Goal: Navigation & Orientation: Find specific page/section

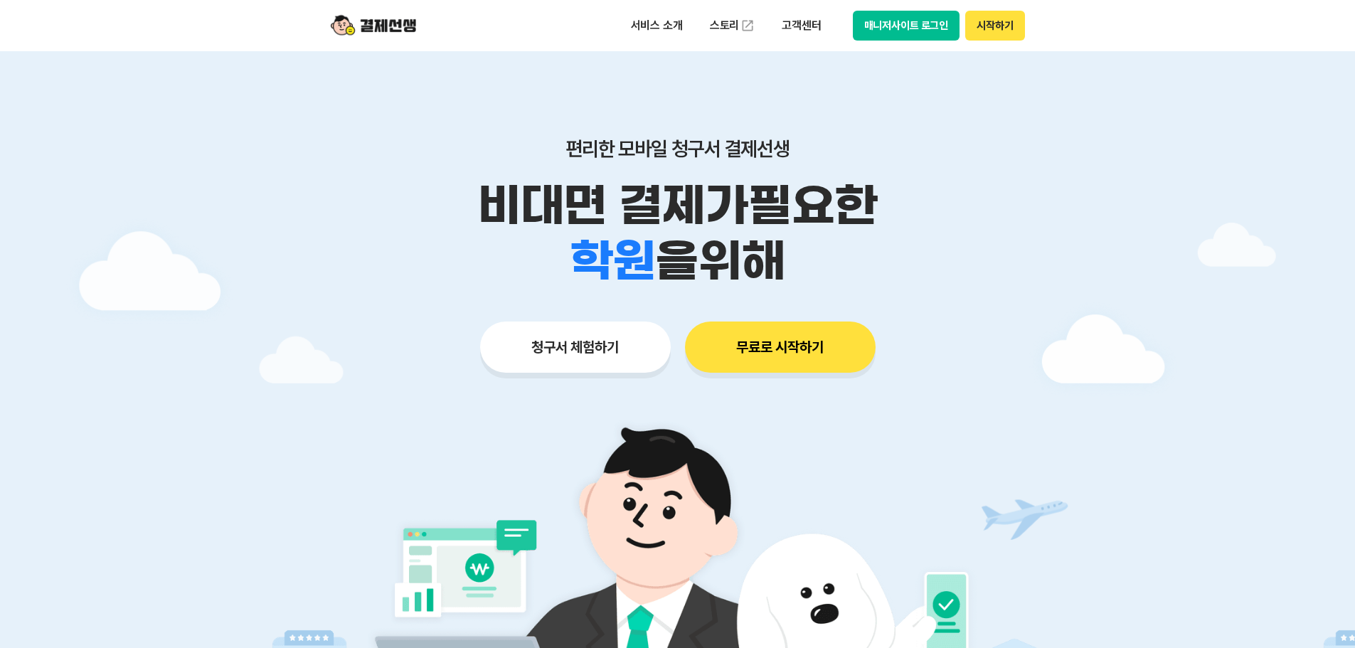
click at [886, 30] on button "매니저사이트 로그인" at bounding box center [906, 26] width 107 height 30
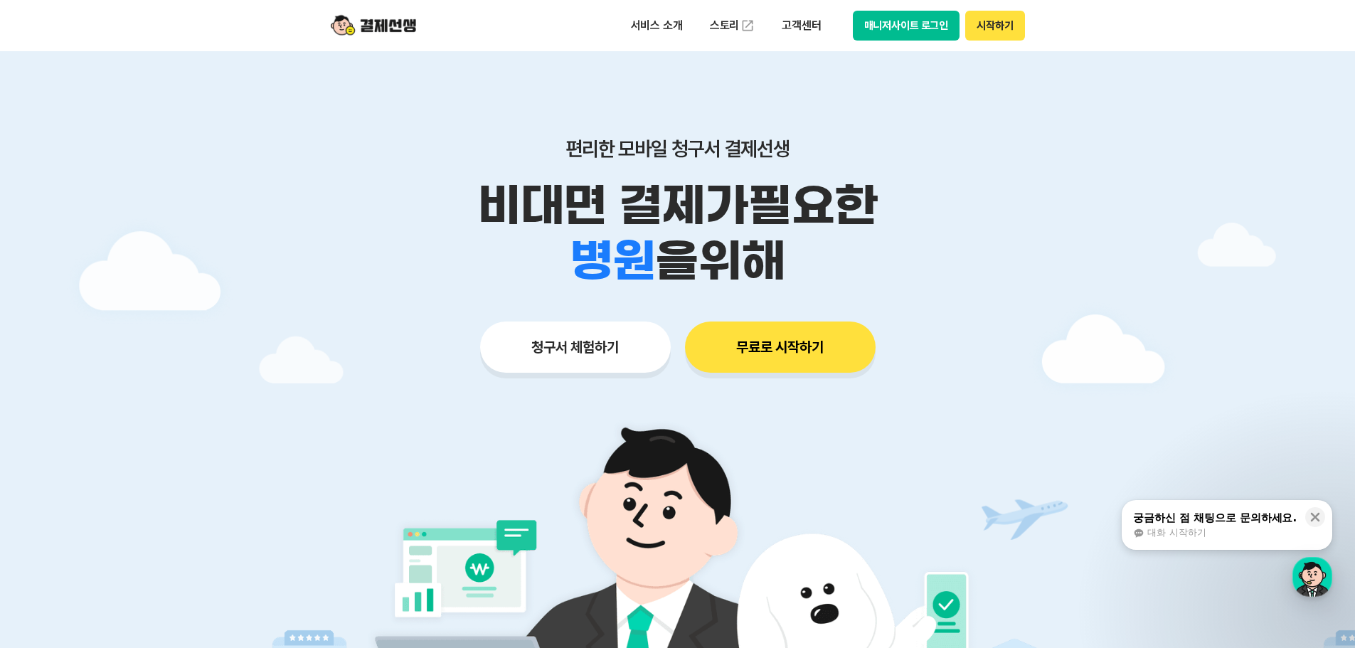
click at [924, 26] on button "매니저사이트 로그인" at bounding box center [906, 26] width 107 height 30
click at [884, 17] on button "매니저사이트 로그인" at bounding box center [906, 26] width 107 height 30
click at [901, 25] on button "매니저사이트 로그인" at bounding box center [906, 26] width 107 height 30
click at [981, 31] on button "시작하기" at bounding box center [995, 26] width 59 height 30
click at [800, 29] on p "고객센터" at bounding box center [801, 26] width 59 height 26
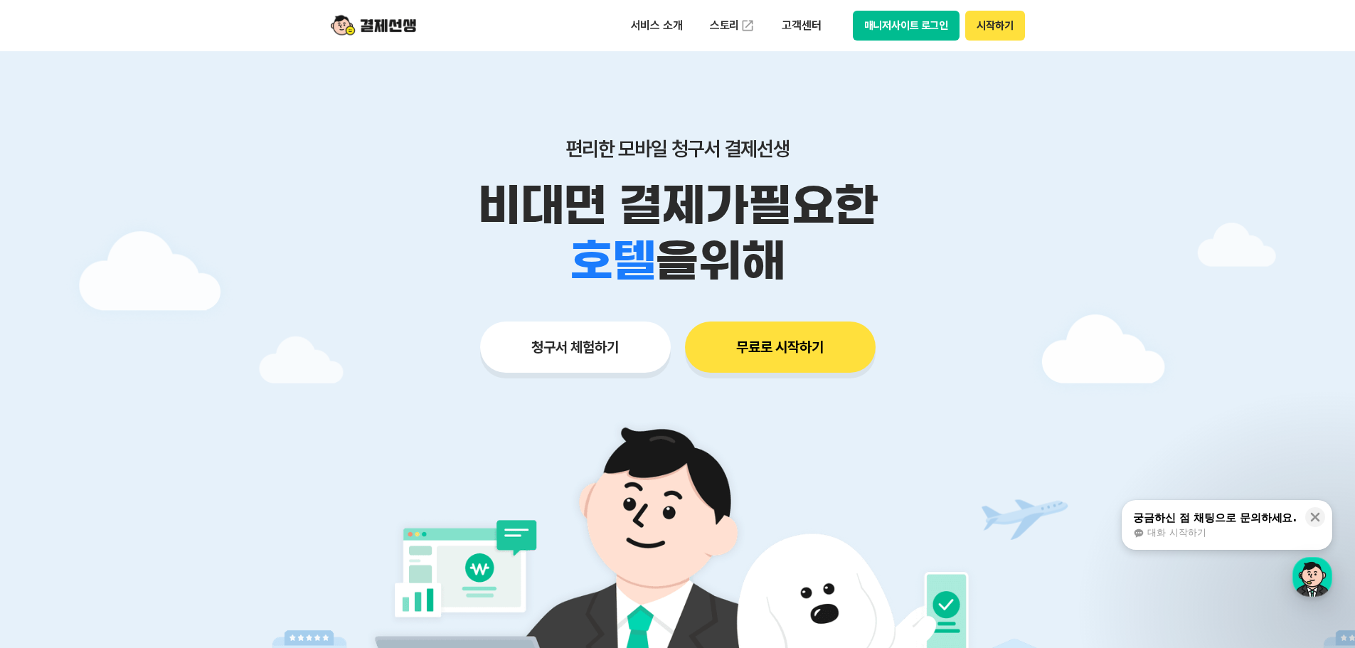
click at [946, 196] on p "비대면 결제가 필요한" at bounding box center [678, 205] width 729 height 55
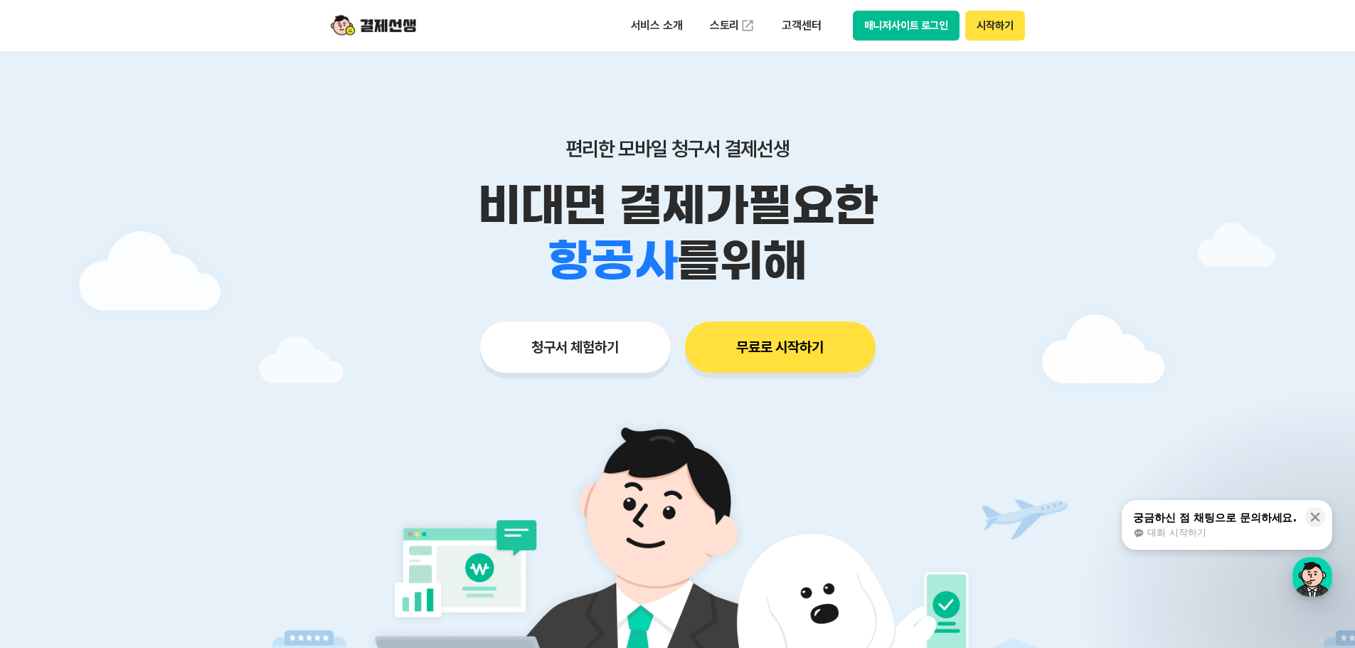
click at [943, 112] on div "편리한 모바일 청구서 결제선생 비대면 결제가 필요한 학원 공부방 호텔 쇼핑몰 병원 배달 보험사 항공사 골프장 를 위해 청구서 체험하기 무료로 …" at bounding box center [678, 226] width 729 height 351
click at [895, 33] on button "매니저사이트 로그인" at bounding box center [906, 26] width 107 height 30
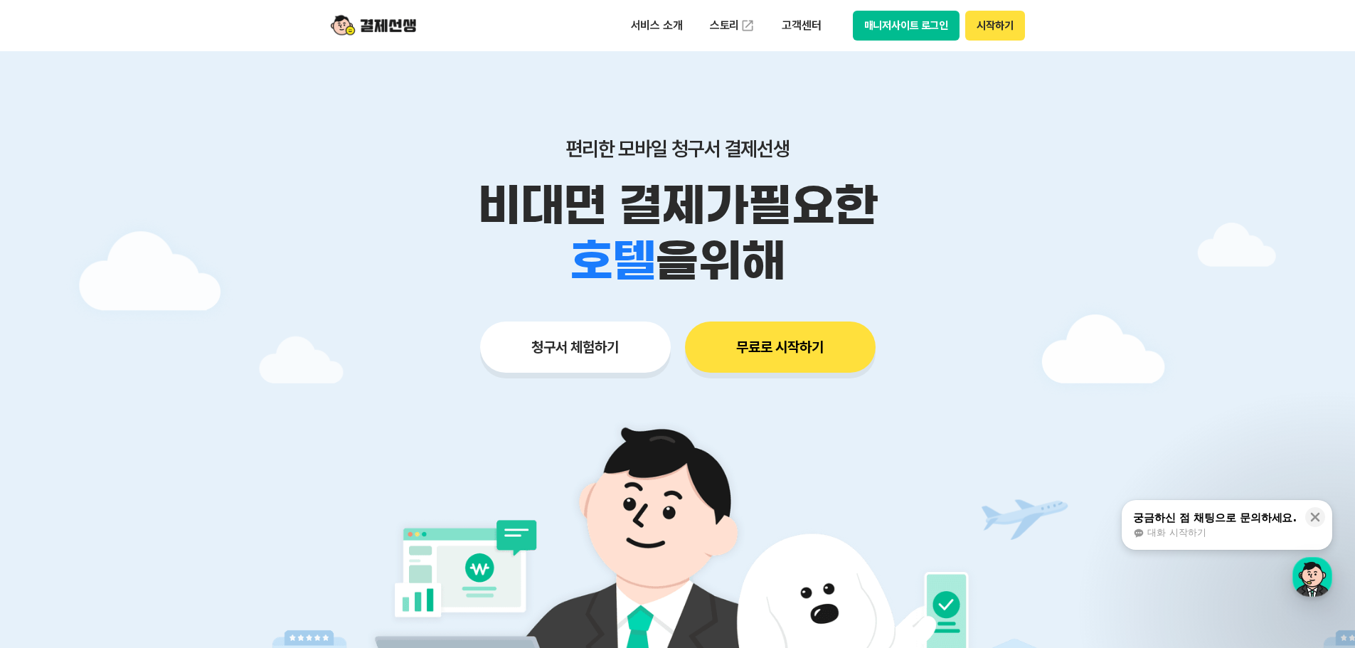
click at [921, 357] on div "청구서 체험하기 무료로 시작하기" at bounding box center [678, 347] width 729 height 51
click at [931, 404] on img at bounding box center [677, 602] width 665 height 399
click at [1013, 317] on div "편리한 모바일 청구서 결제선생 비대면 결제가 필요한 학원 공부방 호텔 쇼핑몰 병원 배달 보험사 항공사 골프장 을 위해 청구서 체험하기 무료로 …" at bounding box center [678, 226] width 729 height 351
click at [984, 379] on div "편리한 모바일 청구서 결제선생 비대면 결제가 필요한 학원 공부방 호텔 쇼핑몰 병원 배달 보험사 항공사 골프장 을 위해 청구서 체험하기 무료로 …" at bounding box center [678, 226] width 729 height 351
click at [1046, 362] on div at bounding box center [677, 426] width 1355 height 751
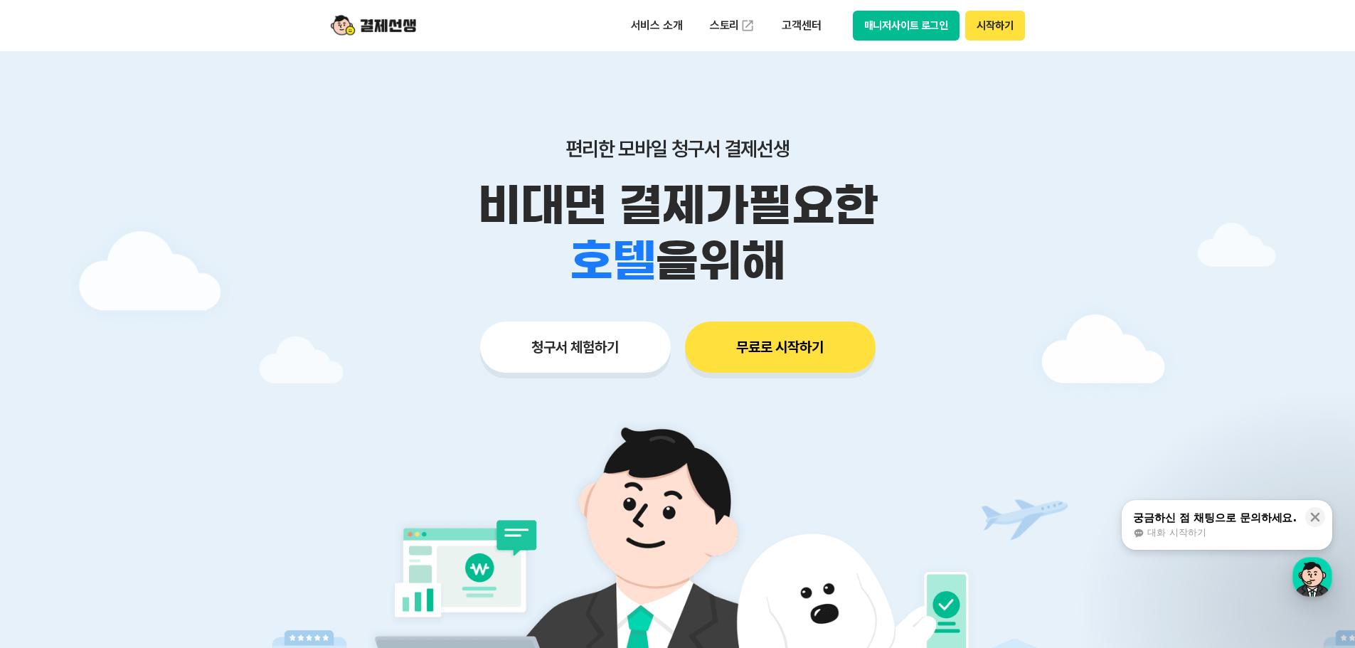
click at [1009, 322] on div "청구서 체험하기 무료로 시작하기" at bounding box center [678, 347] width 729 height 51
click at [1064, 311] on div at bounding box center [677, 426] width 1355 height 751
click at [906, 27] on button "매니저사이트 로그인" at bounding box center [906, 26] width 107 height 30
